Goal: Task Accomplishment & Management: Use online tool/utility

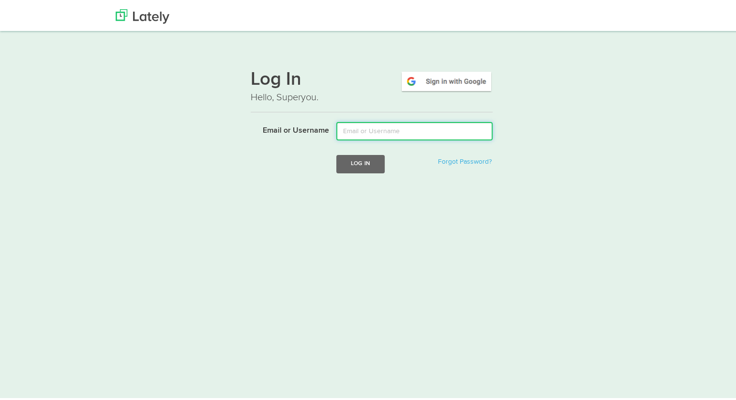
click at [392, 124] on input "Email or Username" at bounding box center [414, 129] width 156 height 18
type input "[PERSON_NAME][EMAIL_ADDRESS][DOMAIN_NAME]"
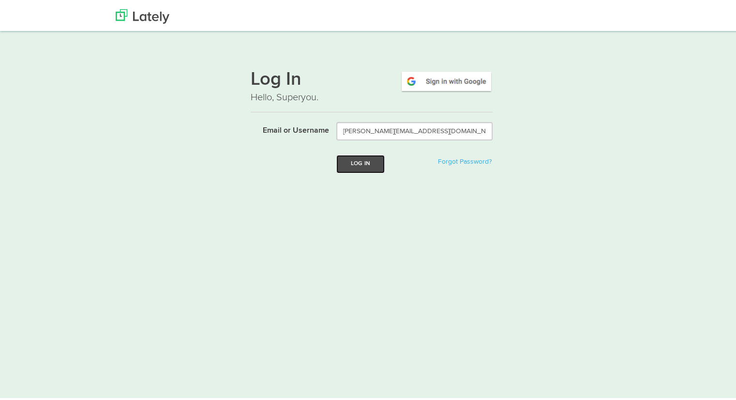
click at [361, 155] on button "Log In" at bounding box center [360, 162] width 48 height 18
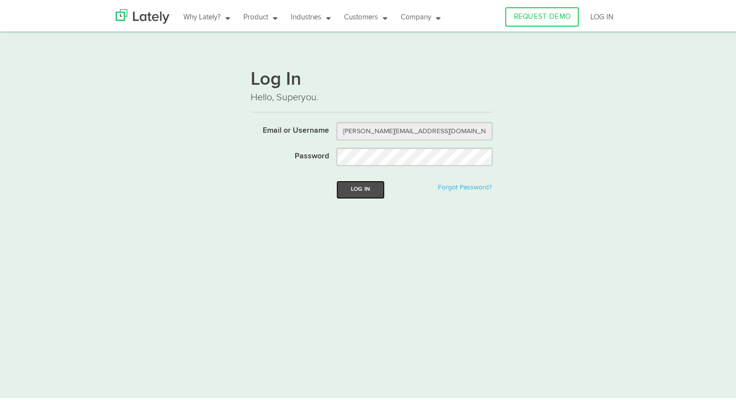
click at [357, 191] on button "Log In" at bounding box center [360, 188] width 48 height 18
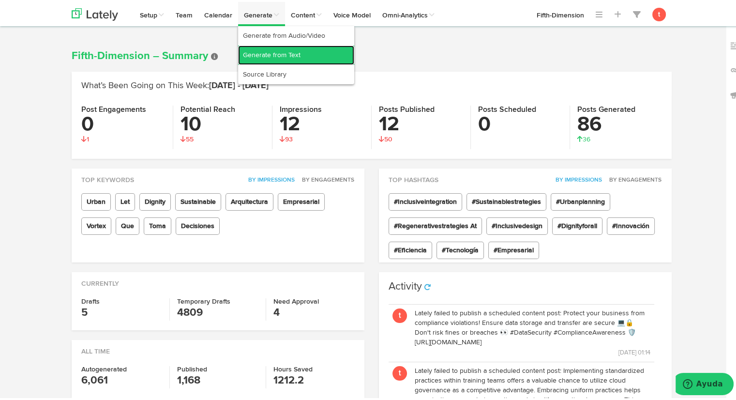
click at [250, 54] on link "Generate from Text" at bounding box center [296, 53] width 116 height 19
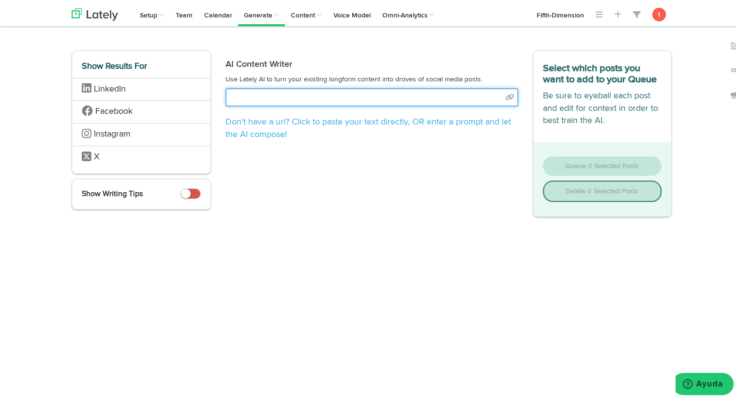
click at [267, 93] on input "text" at bounding box center [372, 95] width 293 height 18
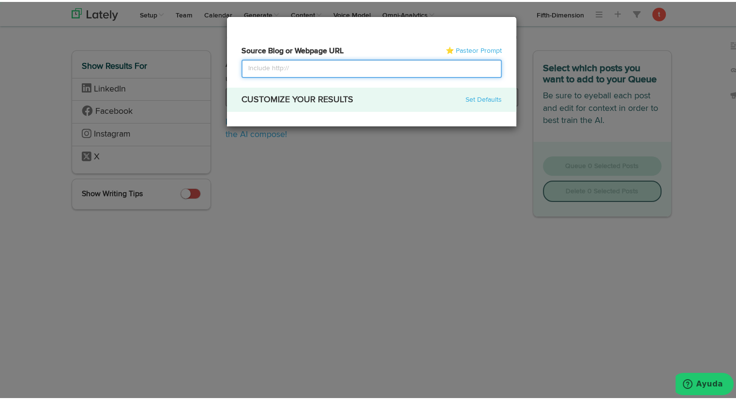
select select "academic"
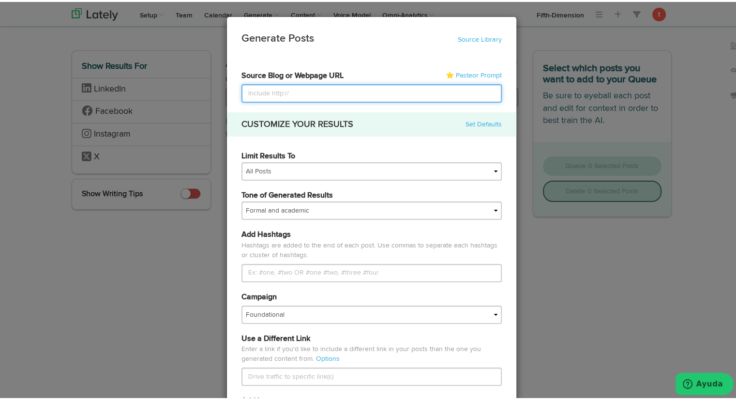
paste input "[URL]"
type input "[URL]"
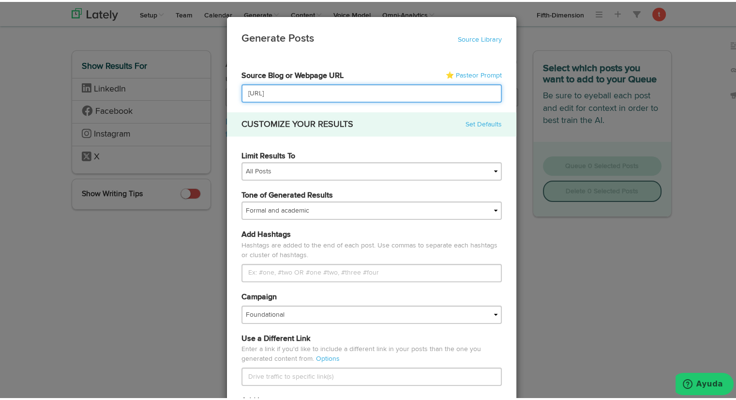
drag, startPoint x: 368, startPoint y: 90, endPoint x: 223, endPoint y: 83, distance: 145.3
click at [227, 83] on div "67a66d21166803e04be07e77 6830993489787d8bb72a3049 67d879d4fbe4086c4791ac26 Fift…" at bounding box center [371, 402] width 289 height 683
paste input "[URL][DOMAIN_NAME]"
type input "[URL][DOMAIN_NAME]"
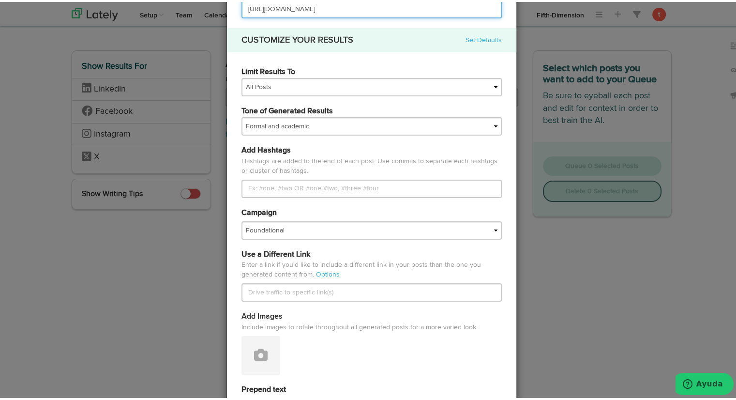
scroll to position [86, 0]
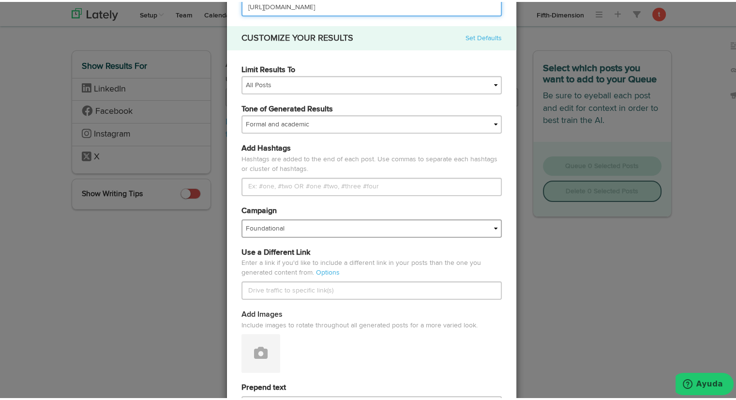
type input "[URL][DOMAIN_NAME]"
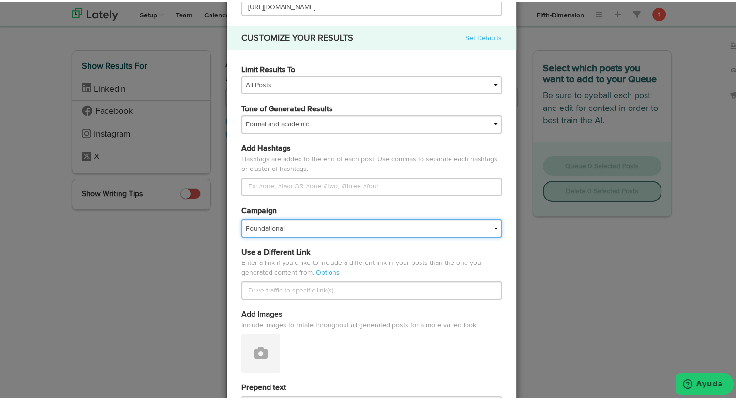
scroll to position [0, 0]
click at [278, 224] on select "Foundational Fresh Assets IMPORTED Industrias VBA Medula [PERSON_NAME] VBA <> G…" at bounding box center [371, 226] width 260 height 18
select select "67a66d21166803e04be07e7f"
click at [241, 217] on select "Foundational Fresh Assets IMPORTED Industrias VBA Medula [PERSON_NAME] VBA <> G…" at bounding box center [371, 226] width 260 height 18
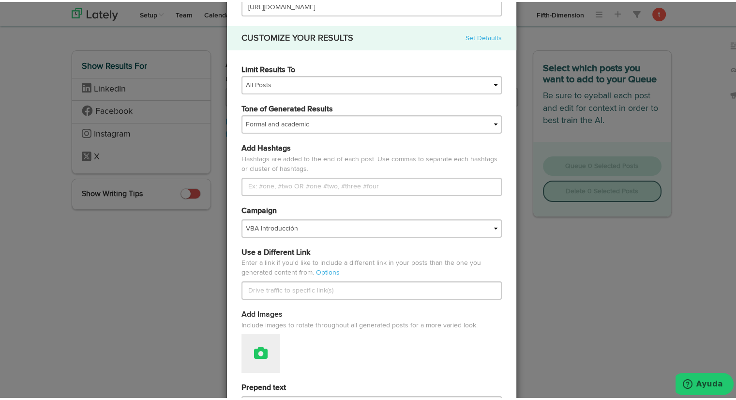
click at [254, 353] on icon at bounding box center [261, 351] width 14 height 14
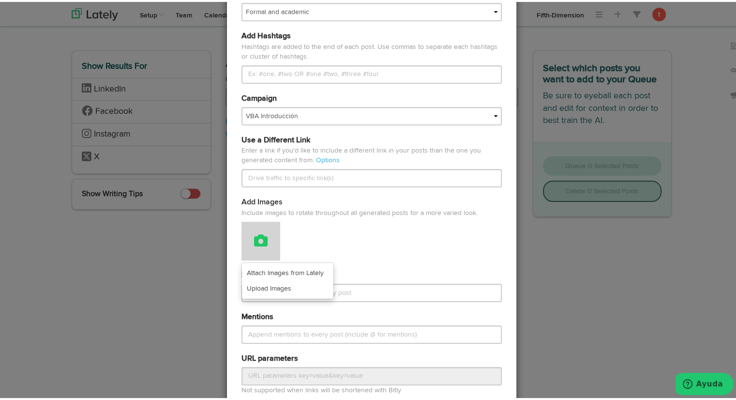
scroll to position [203, 0]
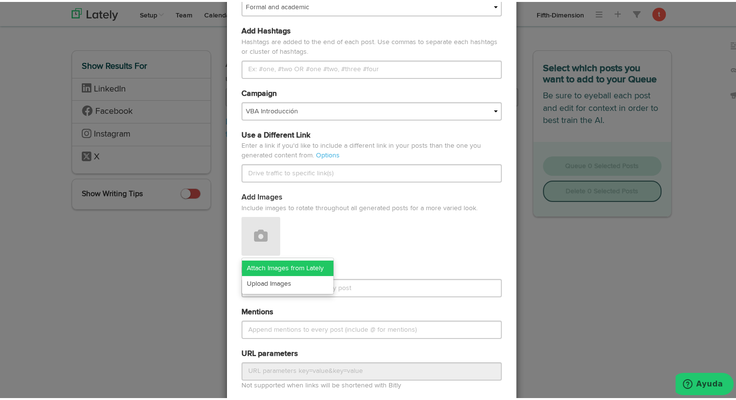
click at [265, 270] on link "Attach Images from Lately" at bounding box center [287, 265] width 91 height 15
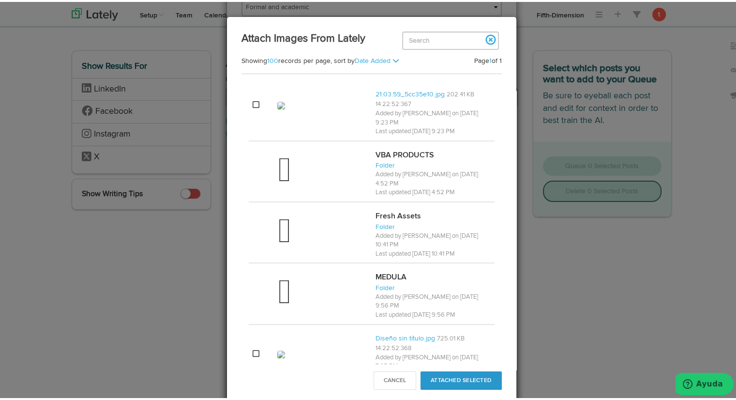
scroll to position [575, 0]
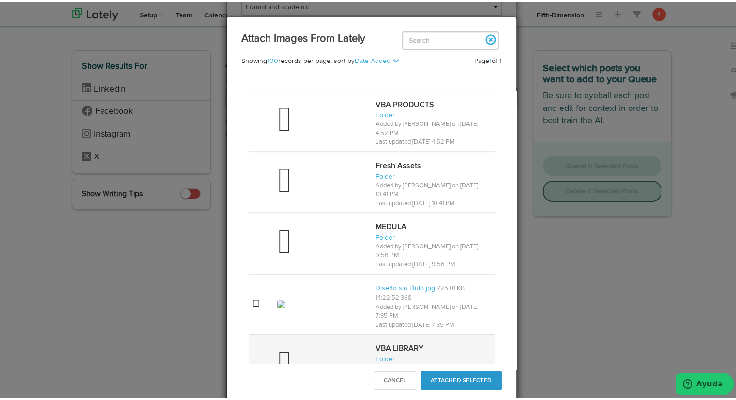
click at [305, 344] on div at bounding box center [322, 363] width 90 height 39
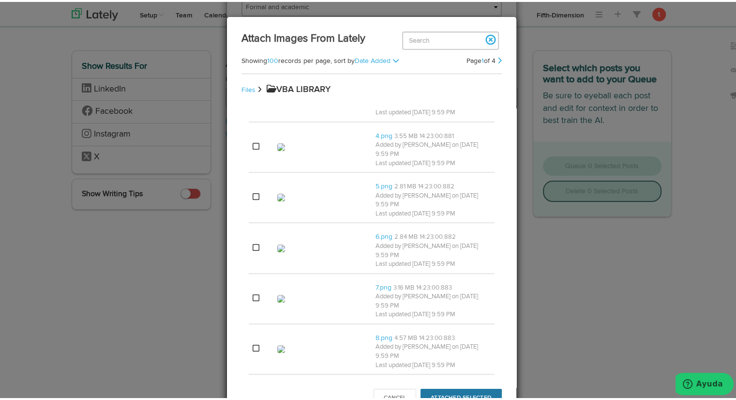
scroll to position [143, 0]
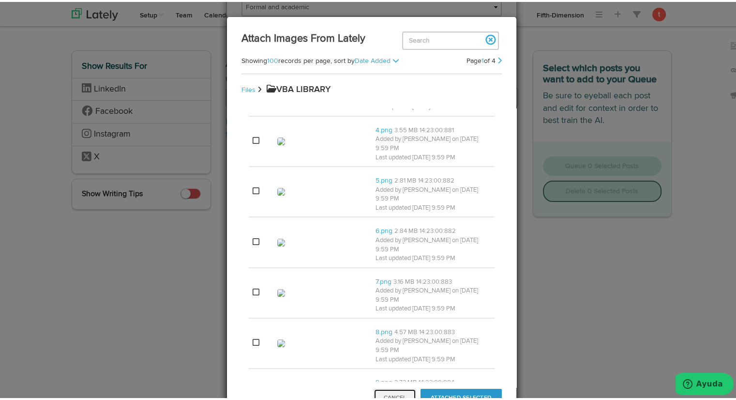
click at [403, 395] on button "Cancel" at bounding box center [395, 396] width 43 height 18
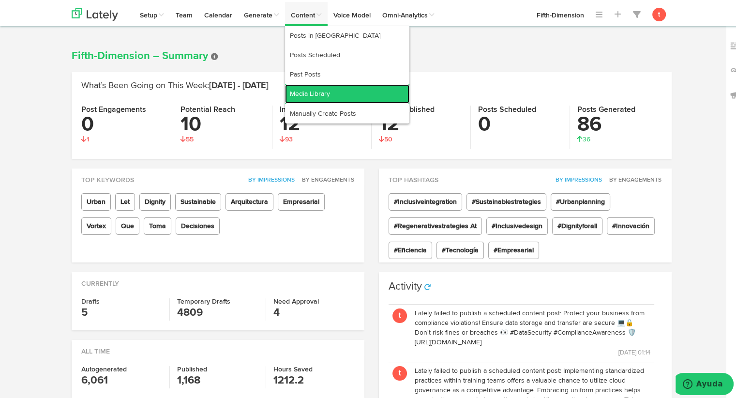
click at [304, 88] on link "Media Library" at bounding box center [347, 91] width 124 height 19
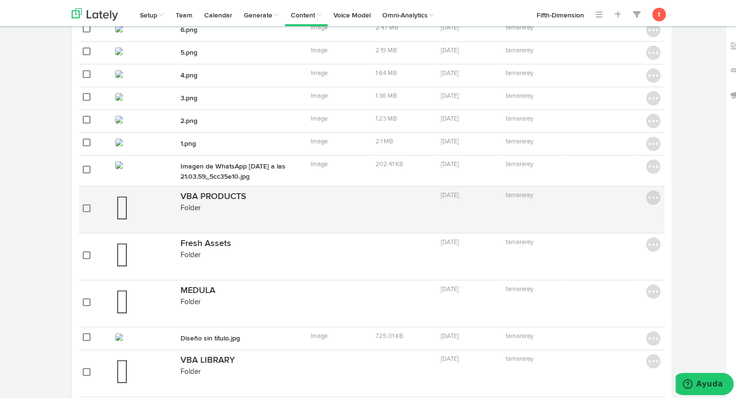
scroll to position [186, 0]
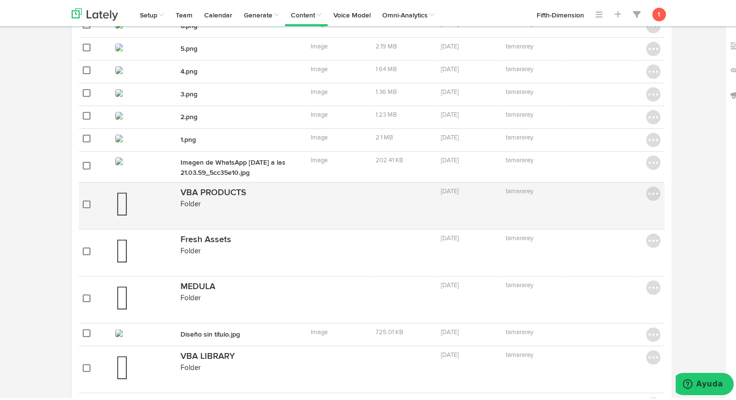
click at [148, 204] on div at bounding box center [143, 203] width 57 height 39
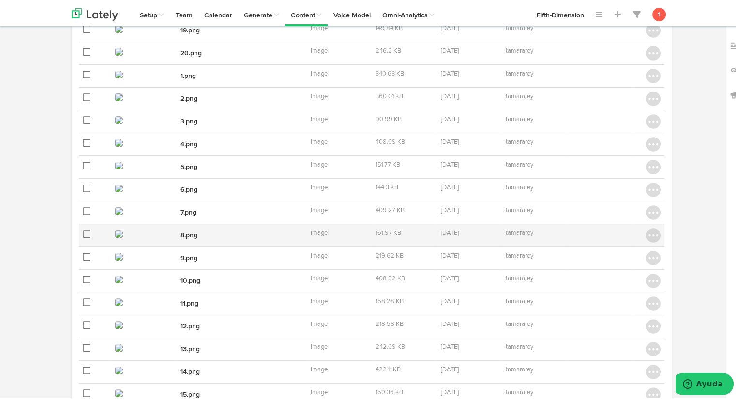
scroll to position [197, 0]
click at [120, 228] on div at bounding box center [143, 231] width 57 height 12
click at [115, 229] on img at bounding box center [119, 231] width 8 height 8
click at [189, 229] on link "8.png" at bounding box center [189, 232] width 17 height 7
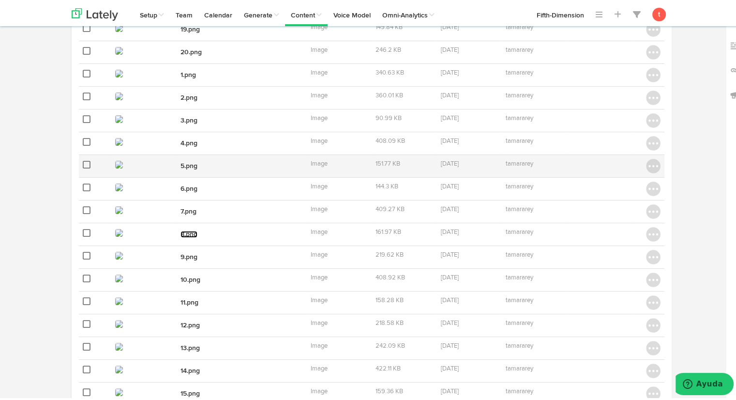
scroll to position [322, 0]
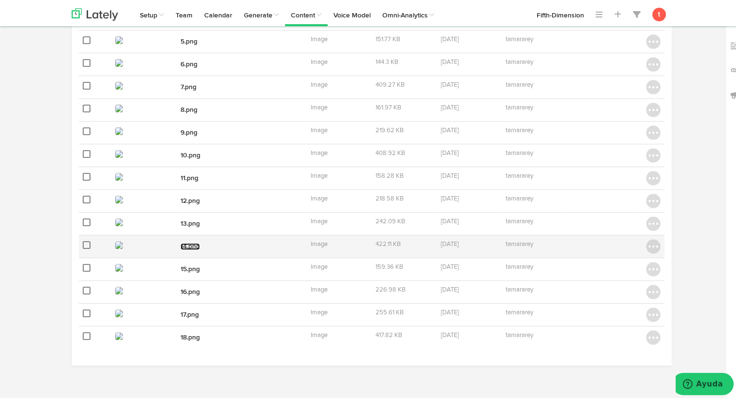
click at [187, 241] on link "14.png" at bounding box center [190, 244] width 19 height 7
